Goal: Task Accomplishment & Management: Manage account settings

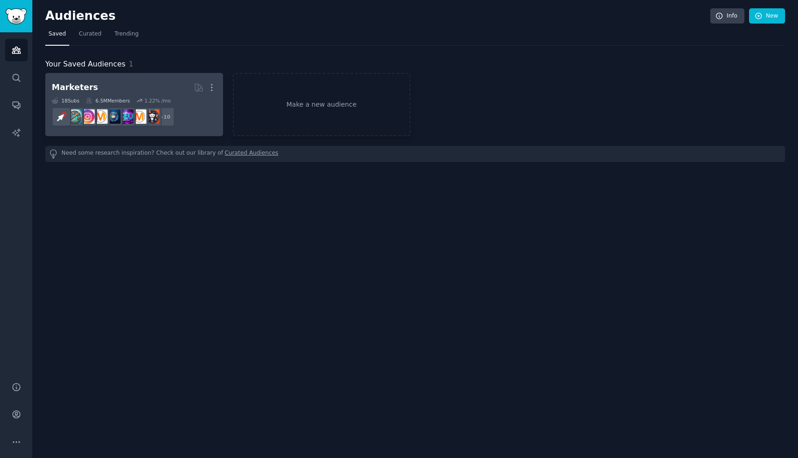
click at [130, 88] on h2 "Marketers More" at bounding box center [134, 87] width 165 height 16
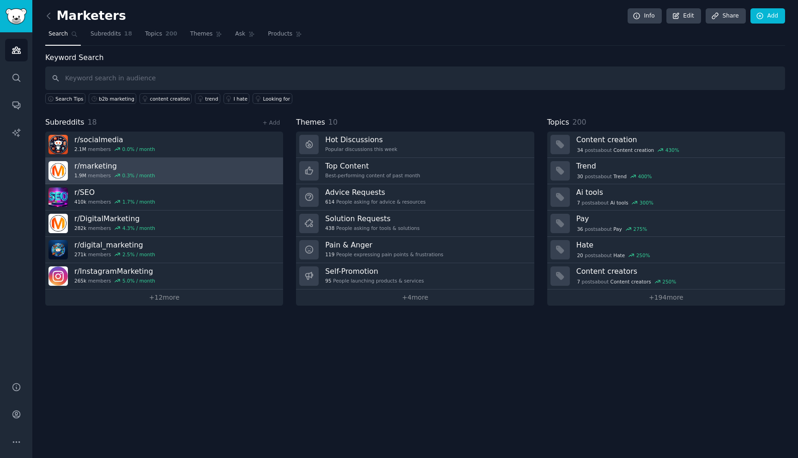
click at [171, 171] on link "r/ marketing 1.9M members 0.3 % / month" at bounding box center [164, 171] width 238 height 26
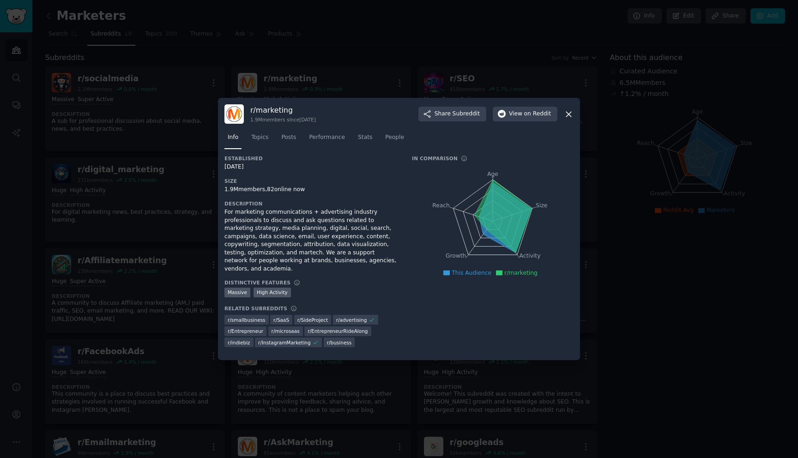
click at [569, 117] on icon at bounding box center [569, 114] width 5 height 5
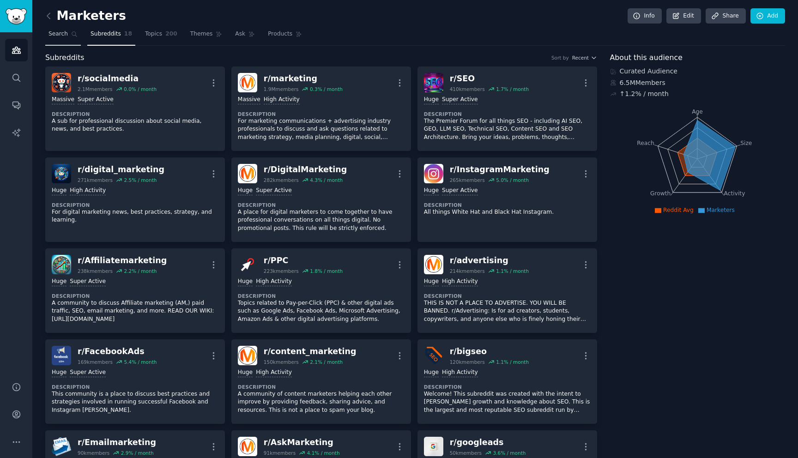
click at [47, 35] on link "Search" at bounding box center [63, 36] width 36 height 19
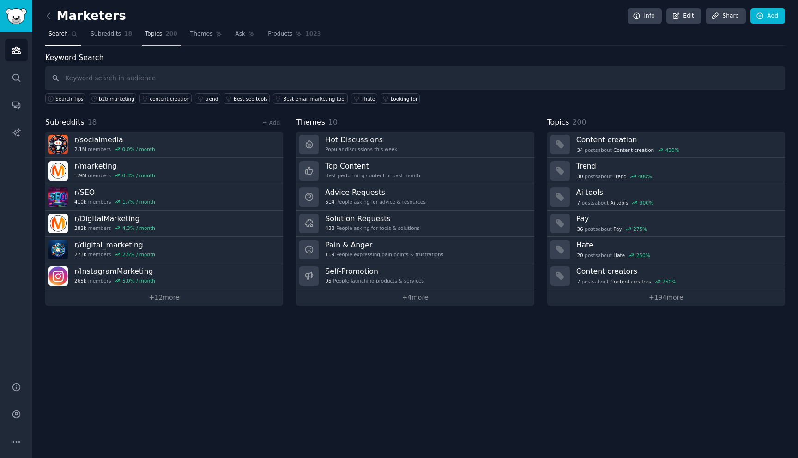
click at [156, 35] on span "Topics" at bounding box center [153, 34] width 17 height 8
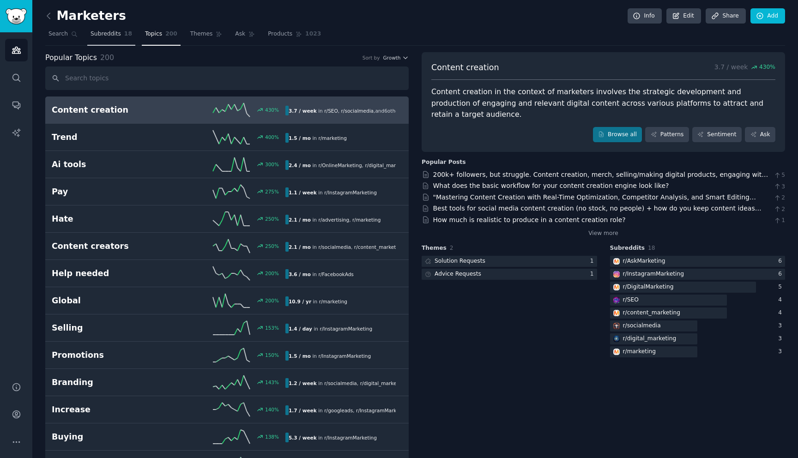
click at [114, 39] on link "Subreddits 18" at bounding box center [111, 36] width 48 height 19
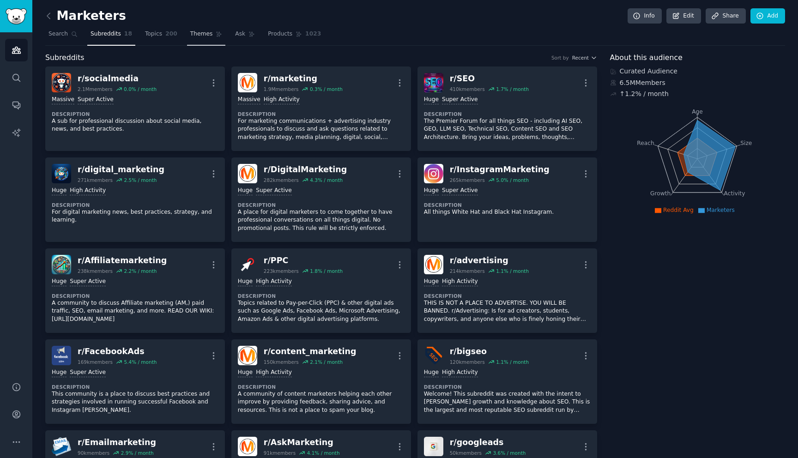
click at [197, 40] on link "Themes" at bounding box center [206, 36] width 39 height 19
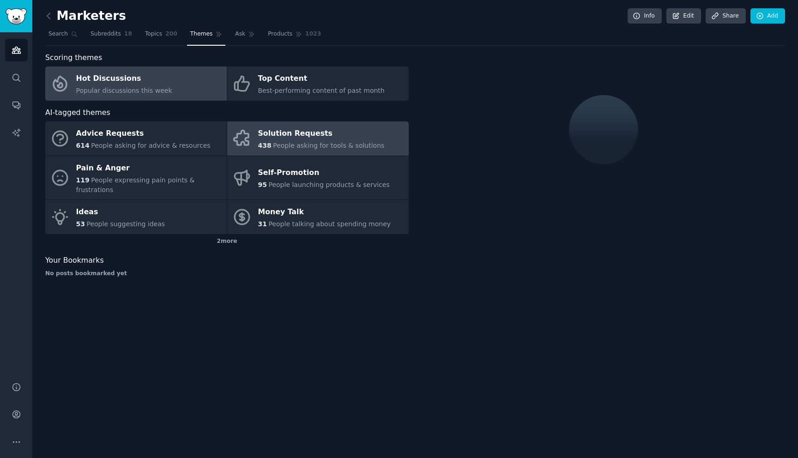
click at [293, 132] on div "Solution Requests" at bounding box center [321, 134] width 127 height 15
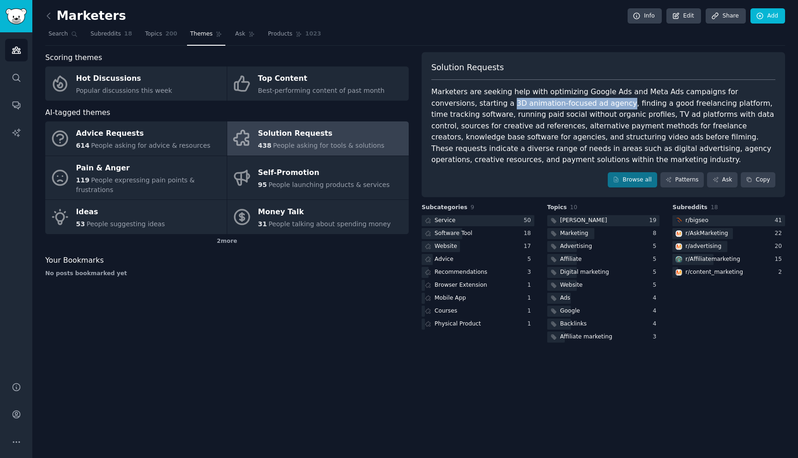
drag, startPoint x: 464, startPoint y: 105, endPoint x: 573, endPoint y: 106, distance: 108.6
click at [573, 106] on div "Marketers are seeking help with optimizing Google Ads and Meta Ads campaigns fo…" at bounding box center [604, 125] width 344 height 79
copy div "3D animation-focused ad agency"
click at [470, 136] on div "Marketers are seeking help with optimizing Google Ads and Meta Ads campaigns fo…" at bounding box center [604, 125] width 344 height 79
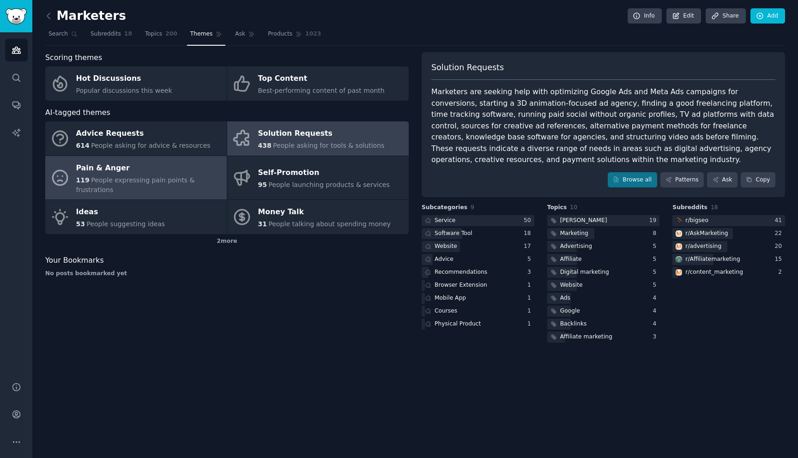
click at [140, 167] on div "Pain & Anger" at bounding box center [149, 168] width 146 height 15
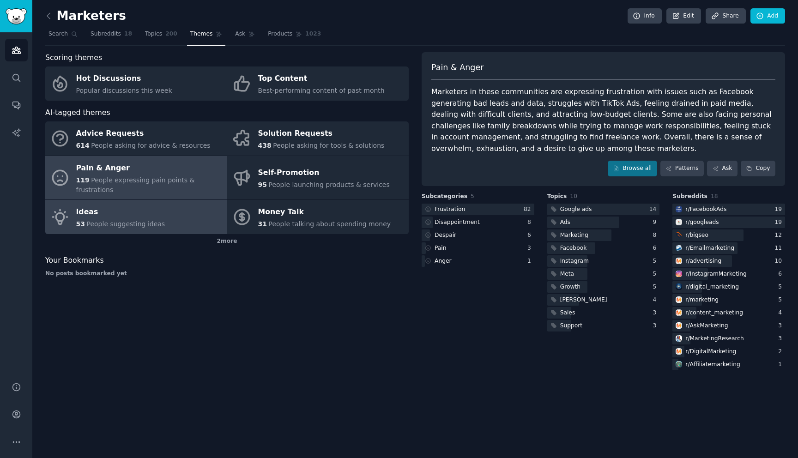
click at [115, 219] on div "53 People suggesting ideas" at bounding box center [120, 224] width 89 height 10
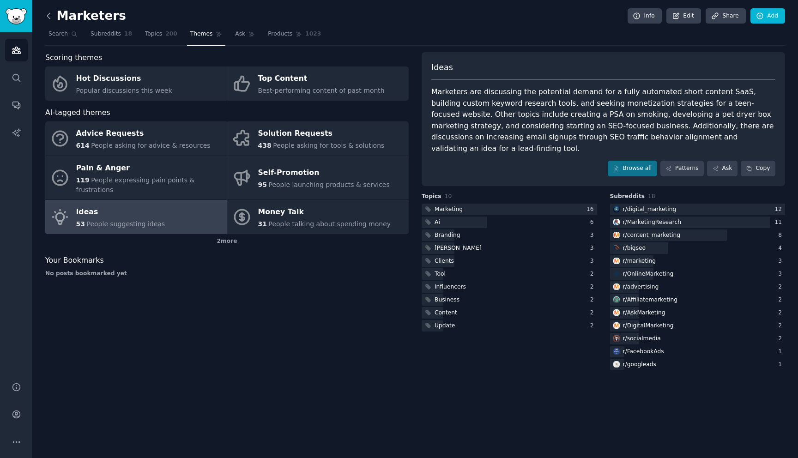
click at [46, 13] on icon at bounding box center [49, 16] width 10 height 10
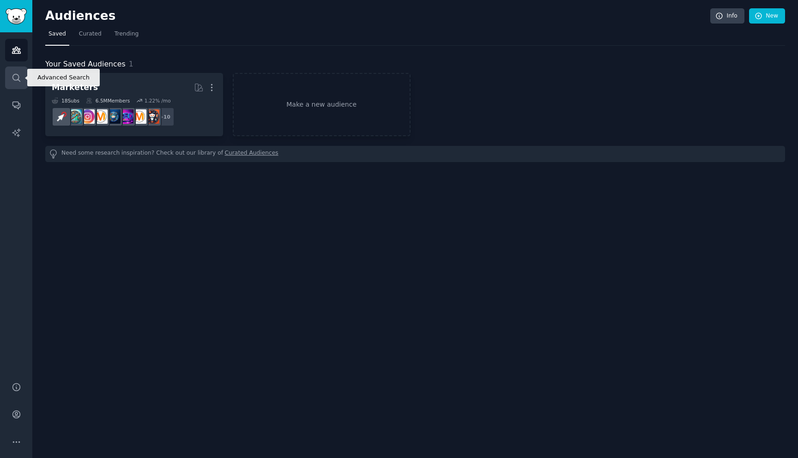
click at [19, 74] on icon "Sidebar" at bounding box center [17, 78] width 10 height 10
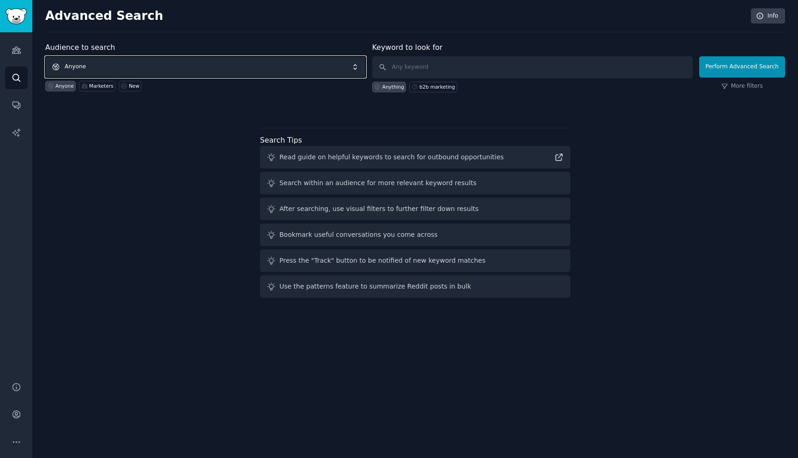
click at [209, 72] on span "Anyone" at bounding box center [205, 66] width 321 height 21
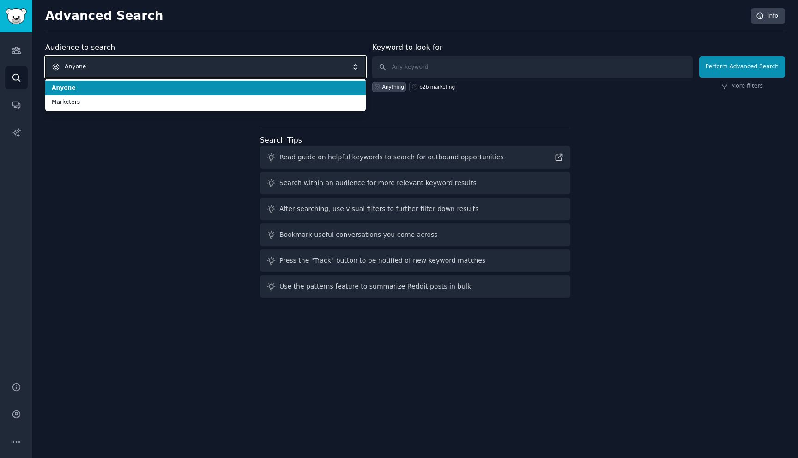
click at [201, 67] on span "Anyone" at bounding box center [205, 66] width 321 height 21
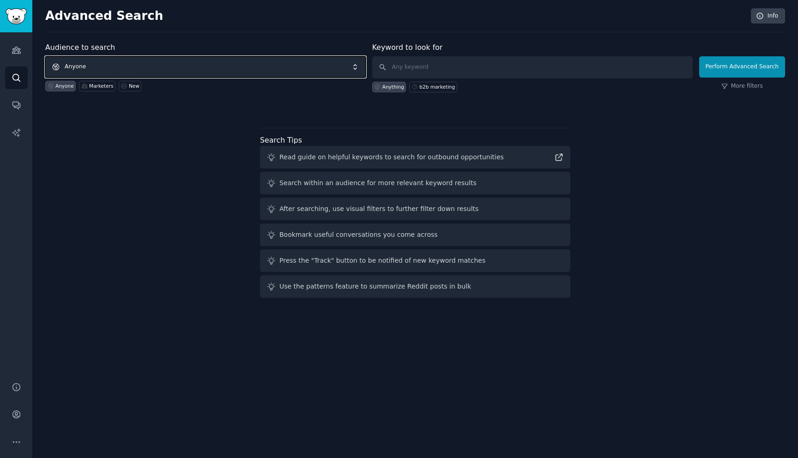
click at [197, 65] on span "Anyone" at bounding box center [205, 66] width 321 height 21
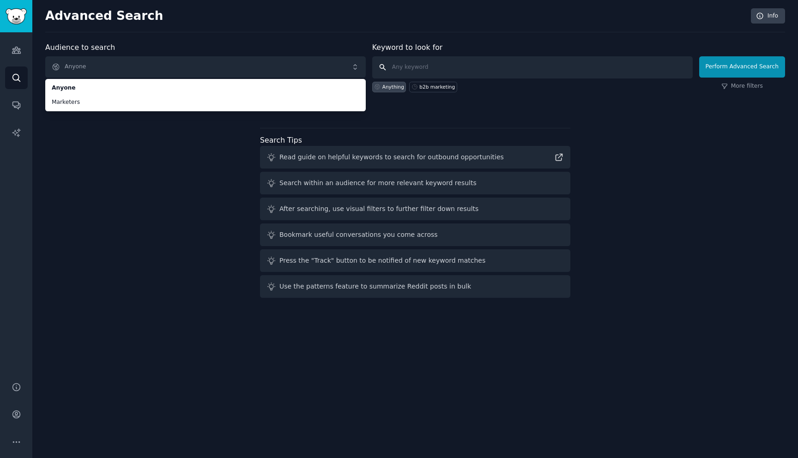
click at [408, 66] on input "text" at bounding box center [532, 67] width 321 height 22
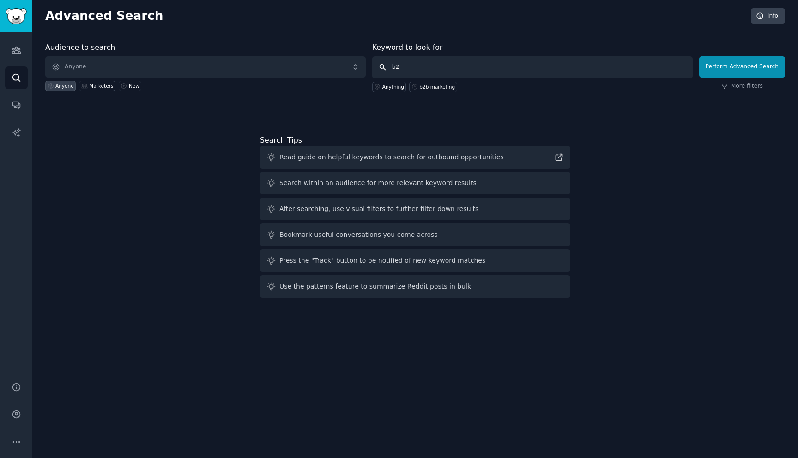
type input "b"
click at [448, 84] on div "b2b marketing" at bounding box center [438, 87] width 36 height 6
type input "b2b marketing"
click at [731, 67] on button "Perform Advanced Search" at bounding box center [743, 66] width 86 height 21
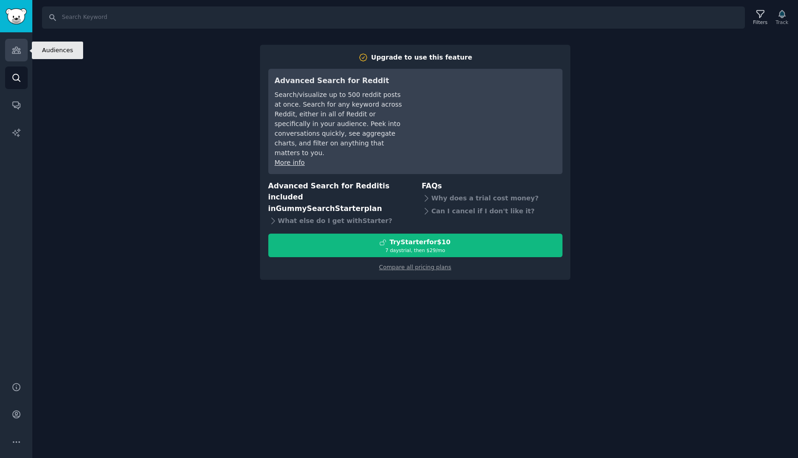
click at [24, 51] on link "Audiences" at bounding box center [16, 50] width 23 height 23
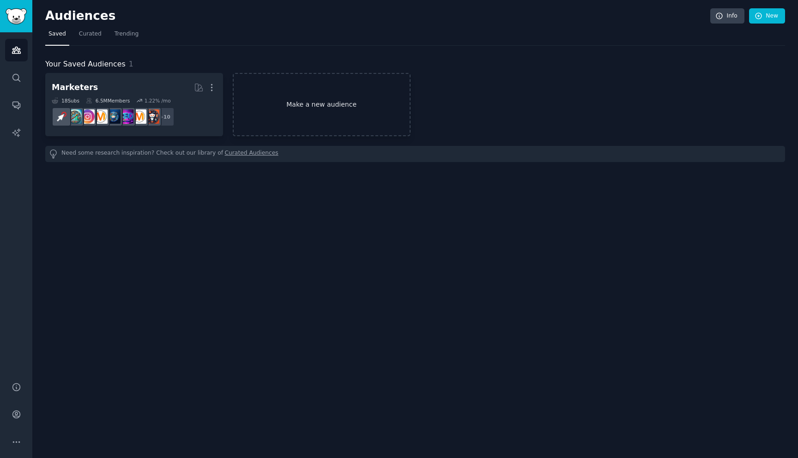
click at [309, 111] on link "Make a new audience" at bounding box center [322, 104] width 178 height 63
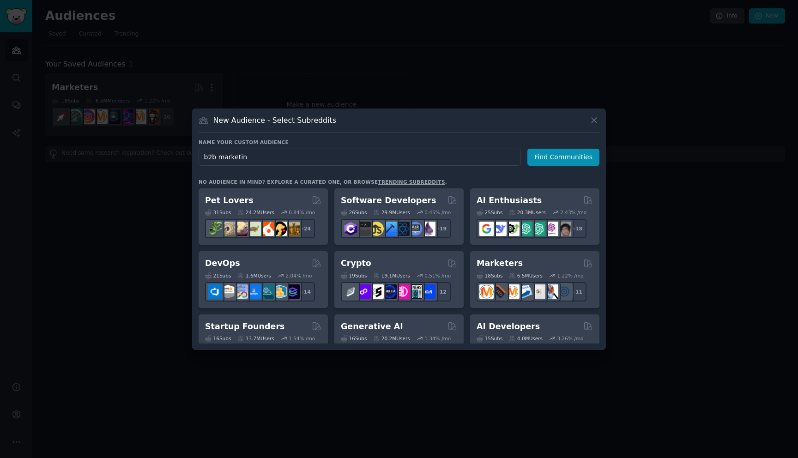
type input "b2b marketing"
click button "Find Communities" at bounding box center [564, 157] width 72 height 17
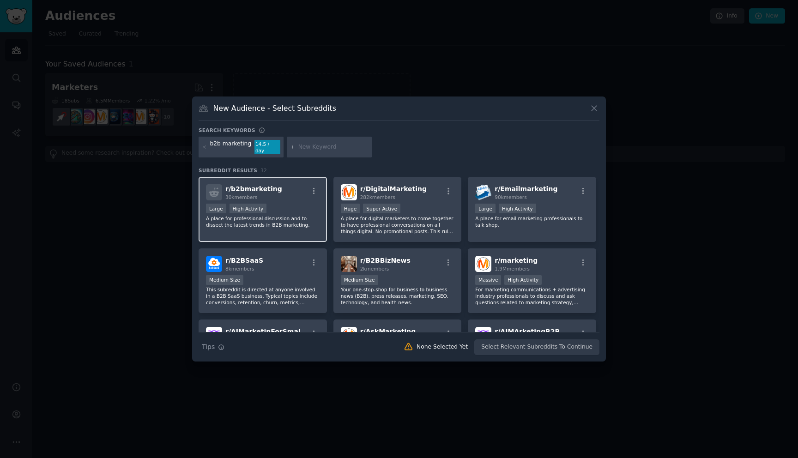
click at [295, 219] on p "A place for professional discussion and to dissect the latest trends in B2B mar…" at bounding box center [263, 221] width 114 height 13
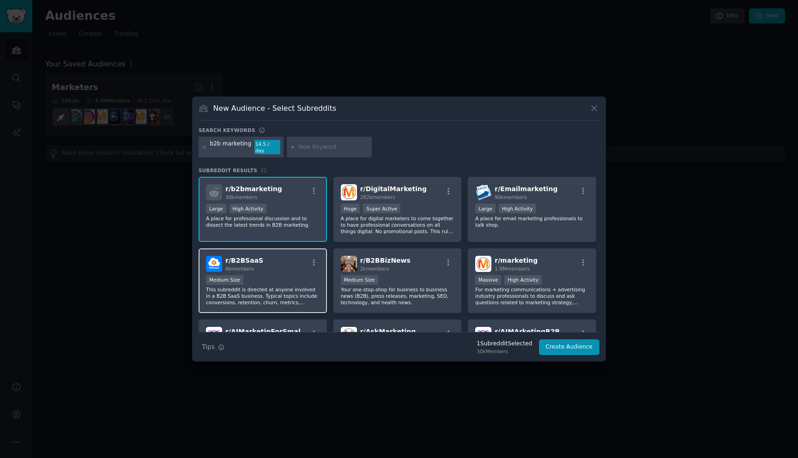
click at [296, 287] on p "This subreddit is directed at anyone involved in a B2B SaaS business. Typical t…" at bounding box center [263, 295] width 114 height 19
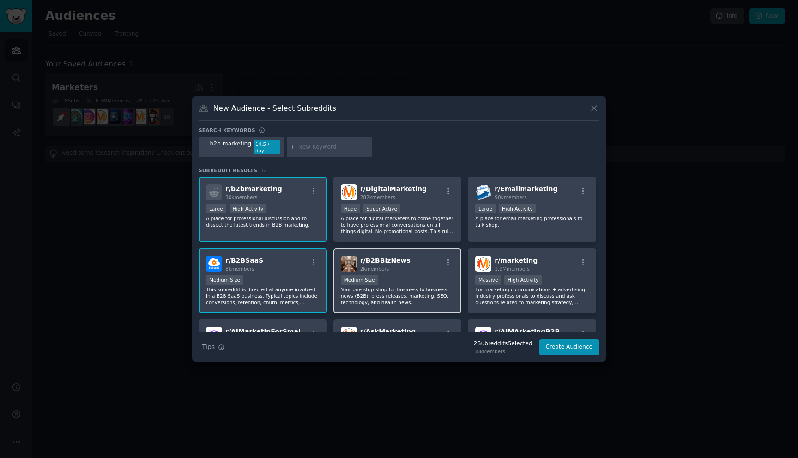
click at [431, 293] on p "Your one-stop-shop for business to business news (B2B), press releases, marketi…" at bounding box center [398, 295] width 114 height 19
click at [567, 348] on button "Create Audience" at bounding box center [569, 348] width 61 height 16
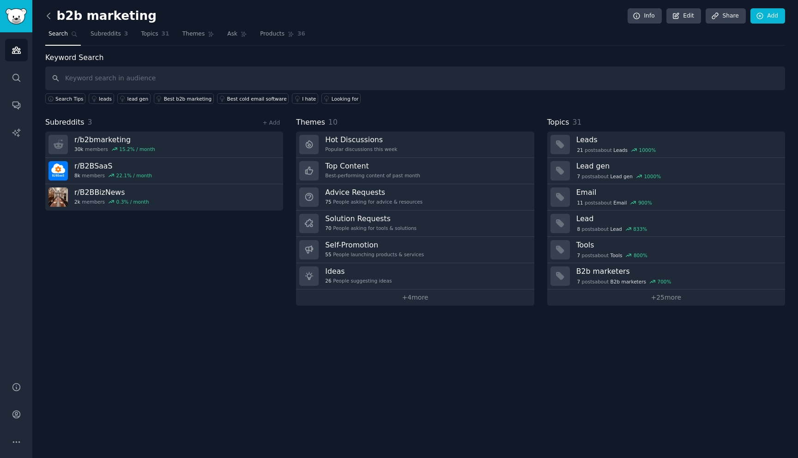
click at [47, 16] on icon at bounding box center [48, 16] width 3 height 6
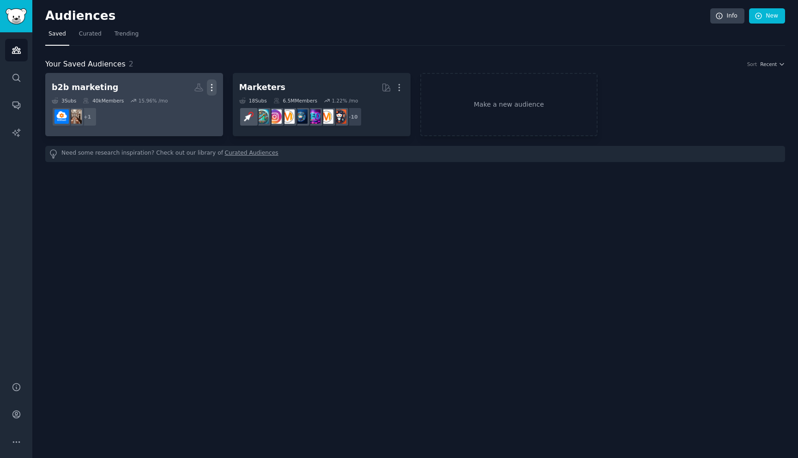
click at [210, 88] on icon "button" at bounding box center [212, 88] width 10 height 10
click at [138, 113] on dd "+ 1" at bounding box center [134, 117] width 165 height 26
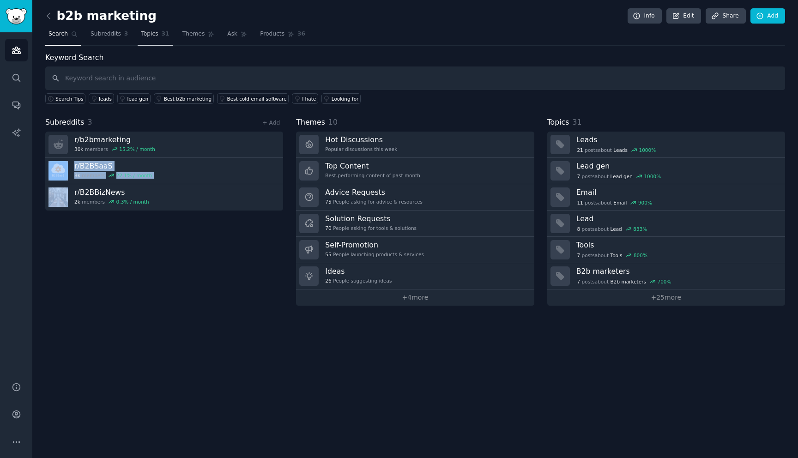
click at [160, 37] on link "Topics 31" at bounding box center [155, 36] width 35 height 19
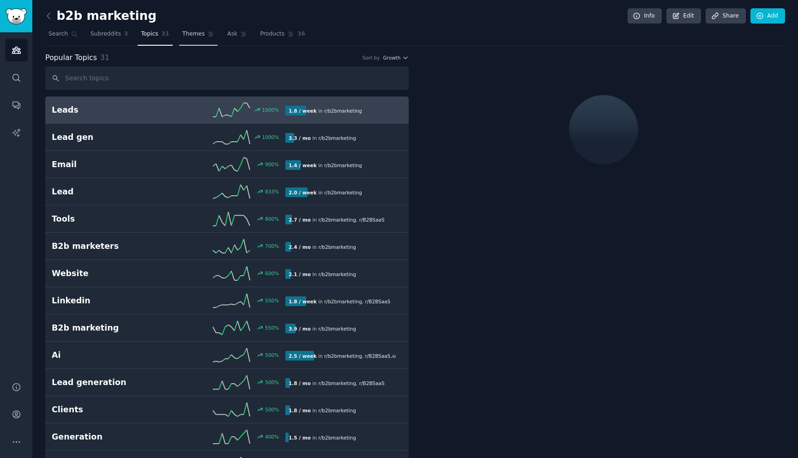
click at [201, 41] on link "Themes" at bounding box center [198, 36] width 39 height 19
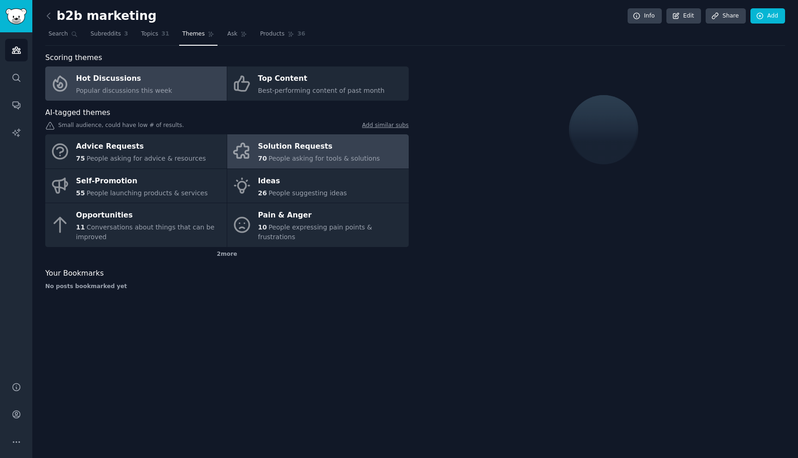
click at [291, 161] on span "People asking for tools & solutions" at bounding box center [323, 158] width 111 height 7
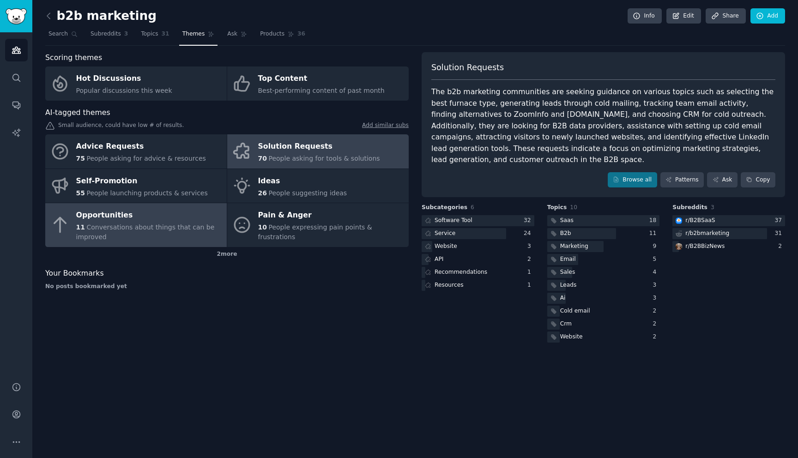
click at [137, 220] on div "Opportunities" at bounding box center [149, 215] width 146 height 15
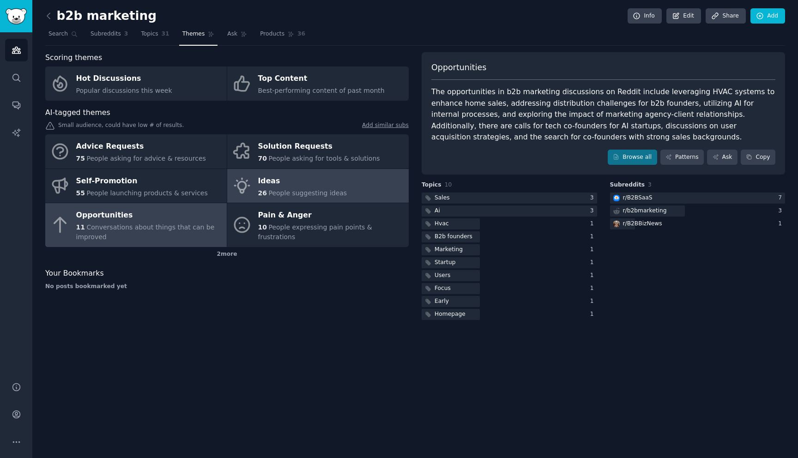
click at [291, 189] on span "People suggesting ideas" at bounding box center [307, 192] width 79 height 7
